Goal: Check status: Check status

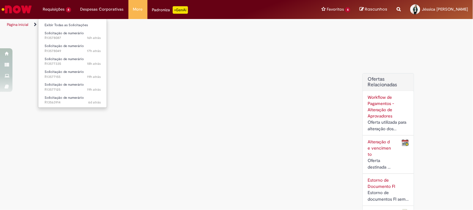
click at [67, 12] on li "Requisições 6 Exibir Todas as Solicitações Solicitação de numerário 16h atrás 1…" at bounding box center [57, 9] width 38 height 19
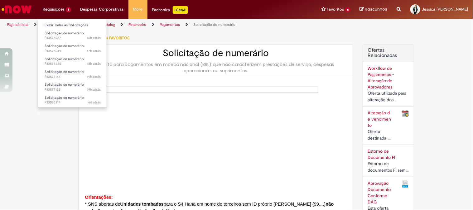
click at [55, 15] on li "Requisições 6 Exibir Todas as Solicitações Solicitação de numerário 16h atrás 1…" at bounding box center [57, 9] width 38 height 19
type input "**********"
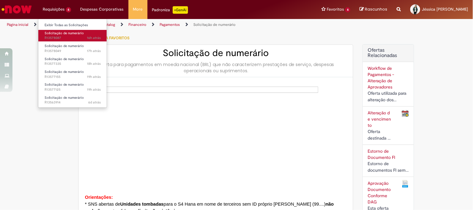
type input "**********"
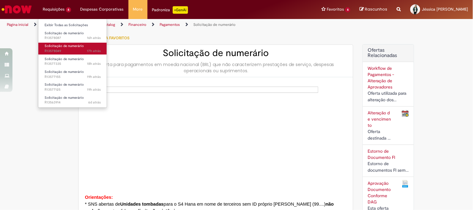
click at [71, 49] on span "17h atrás 17 horas atrás R13578049" at bounding box center [73, 51] width 56 height 5
click at [70, 49] on span "17h atrás 17 horas atrás R13578049" at bounding box center [73, 51] width 56 height 5
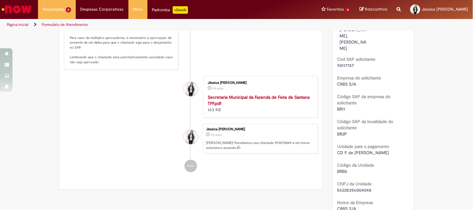
scroll to position [69, 0]
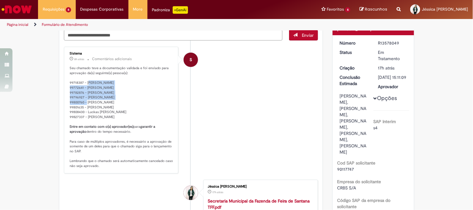
drag, startPoint x: 89, startPoint y: 84, endPoint x: 144, endPoint y: 94, distance: 56.0
click at [143, 92] on p "Seu chamado teve a documentação validada e foi enviado para aprovação da(s) seg…" at bounding box center [122, 117] width 104 height 103
click at [116, 111] on p "Seu chamado teve a documentação validada e foi enviado para aprovação da(s) seg…" at bounding box center [122, 117] width 104 height 103
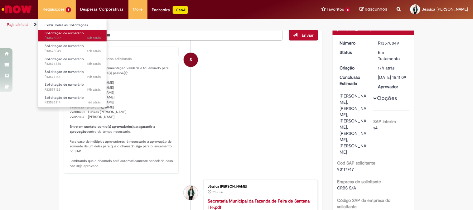
click at [68, 39] on span "16h atrás 16 horas atrás R13578087" at bounding box center [73, 38] width 56 height 5
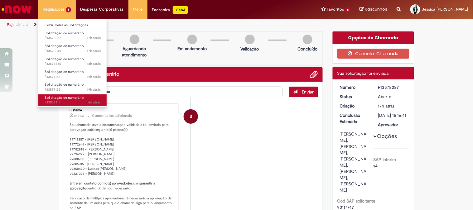
click at [86, 98] on link "Solicitação de numerário 6d atrás 6 dias atrás R13563914" at bounding box center [72, 100] width 69 height 12
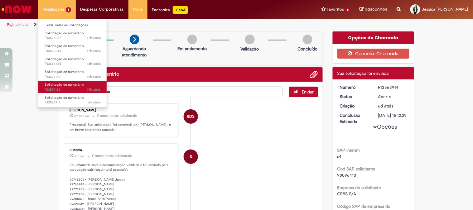
click at [75, 84] on span "Solicitação de numerário" at bounding box center [64, 84] width 39 height 5
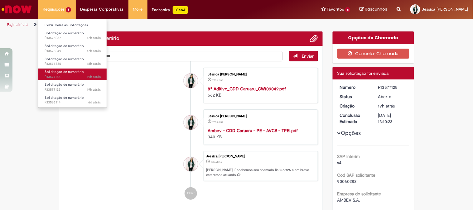
click at [80, 70] on span "Solicitação de numerário" at bounding box center [64, 72] width 39 height 5
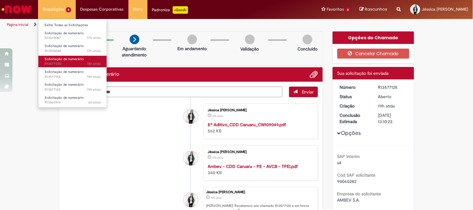
click at [81, 57] on span "Solicitação de numerário" at bounding box center [64, 59] width 39 height 5
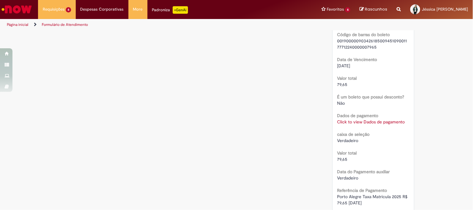
scroll to position [727, 0]
